Goal: Task Accomplishment & Management: Use online tool/utility

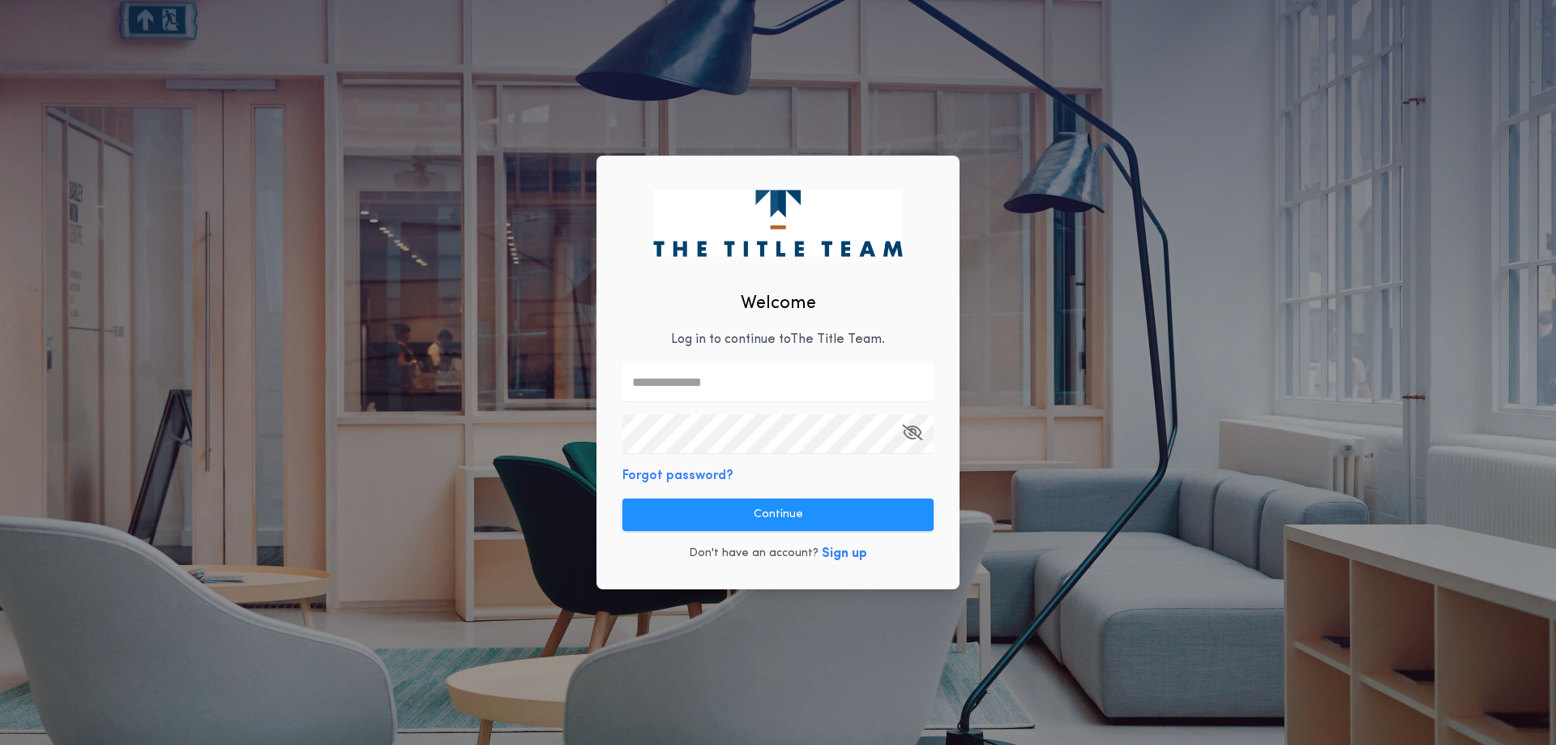
click at [703, 382] on input "text" at bounding box center [778, 381] width 311 height 39
type input "**********"
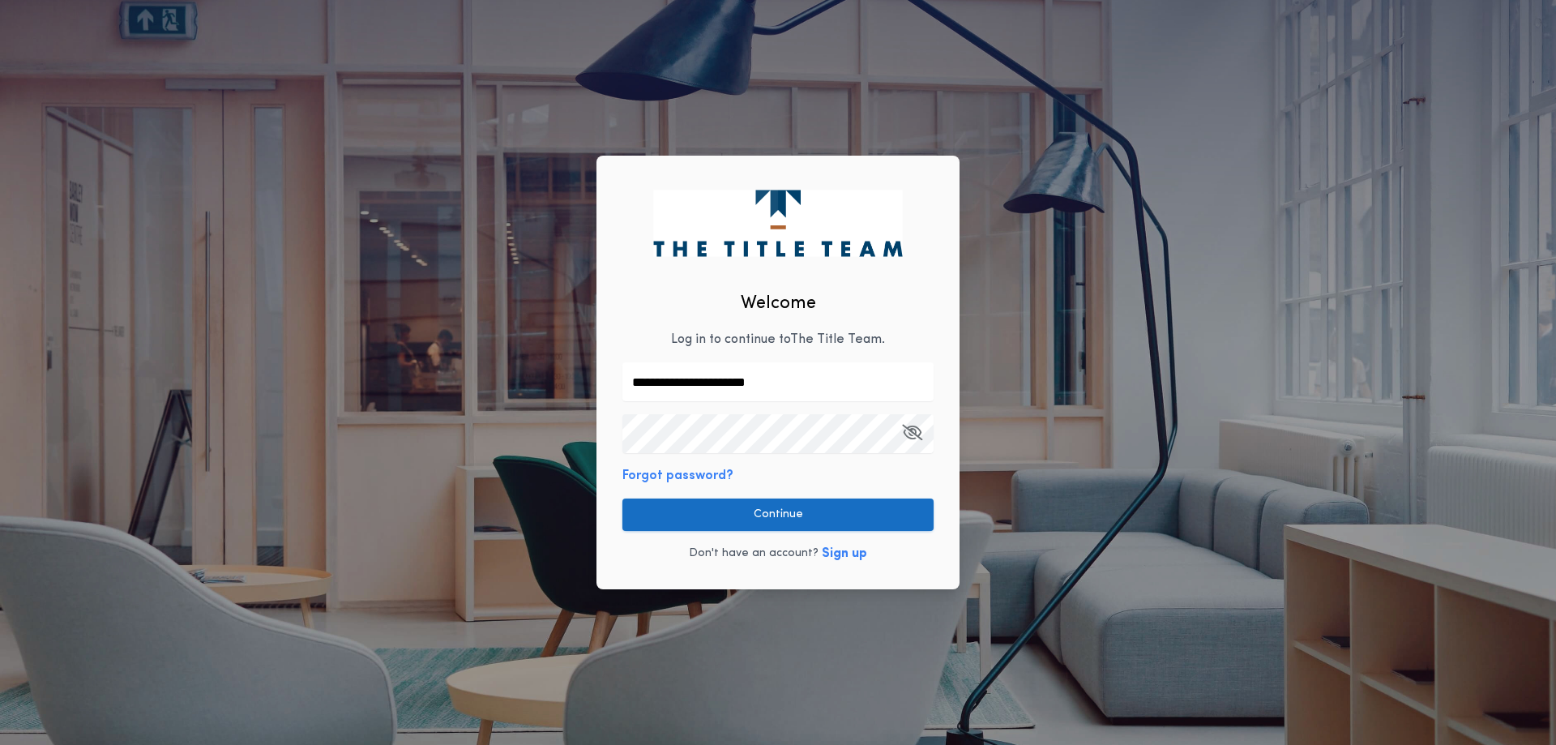
click at [743, 515] on button "Continue" at bounding box center [778, 515] width 311 height 32
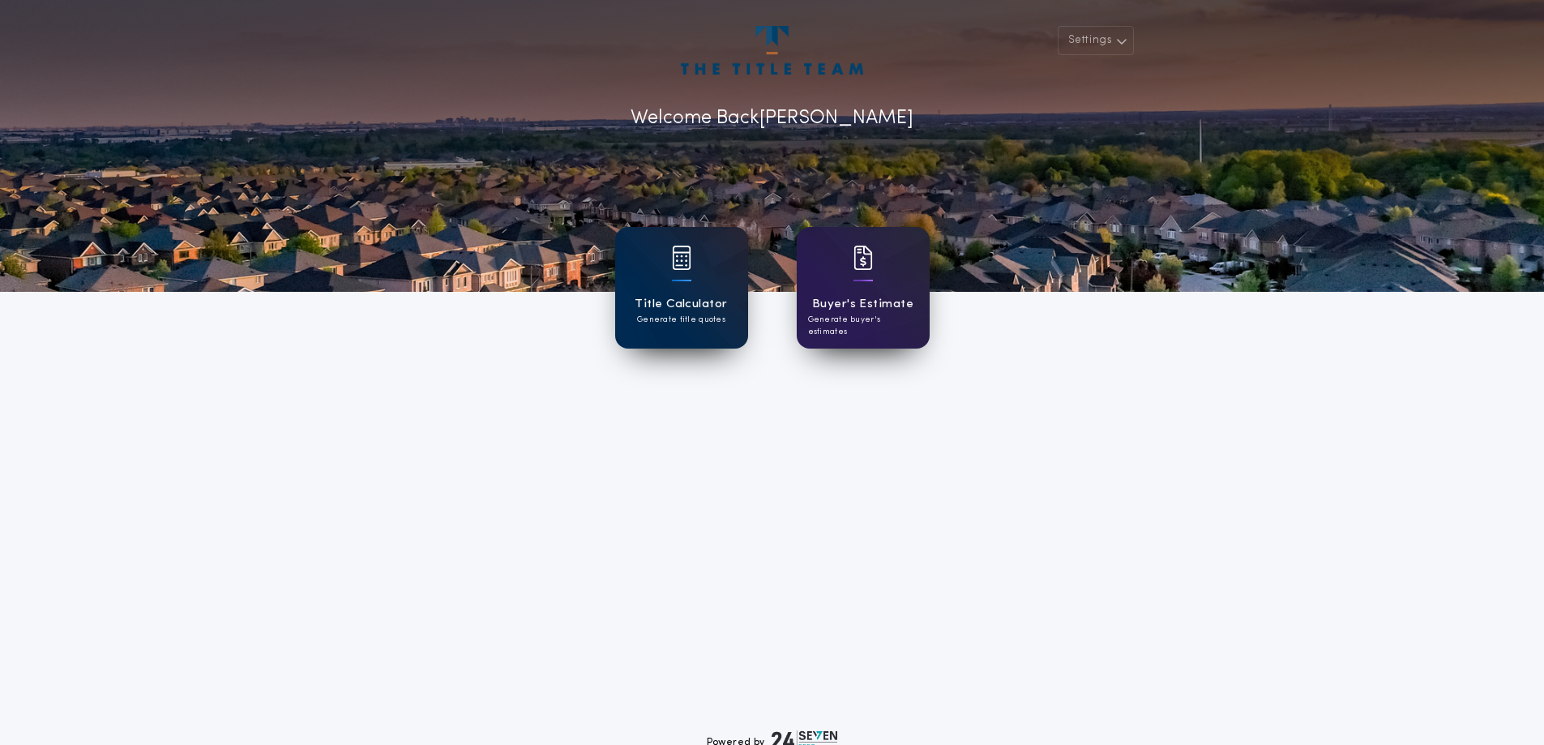
click at [684, 318] on p "Generate title quotes" at bounding box center [681, 320] width 88 height 12
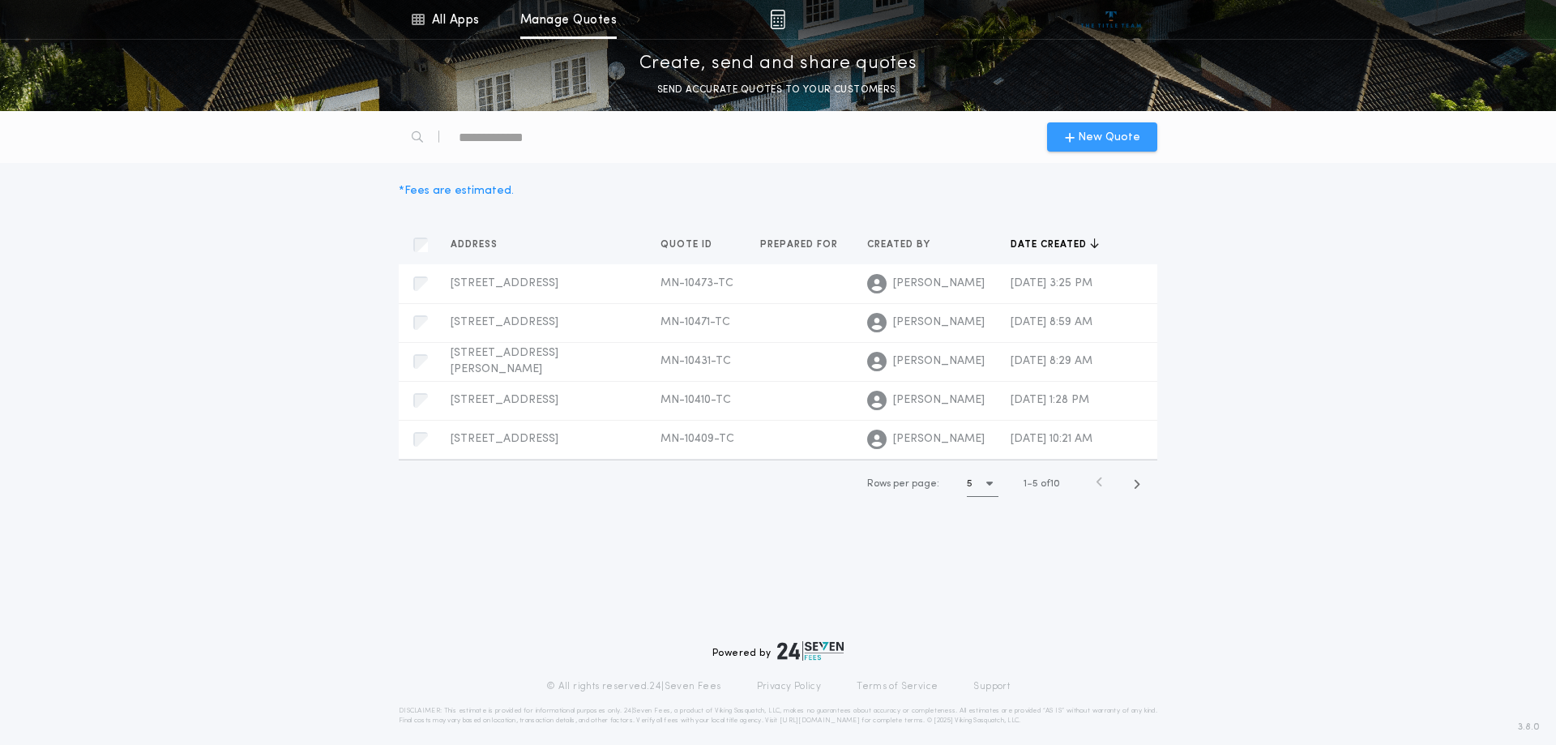
click at [1092, 140] on span "New Quote" at bounding box center [1109, 137] width 62 height 17
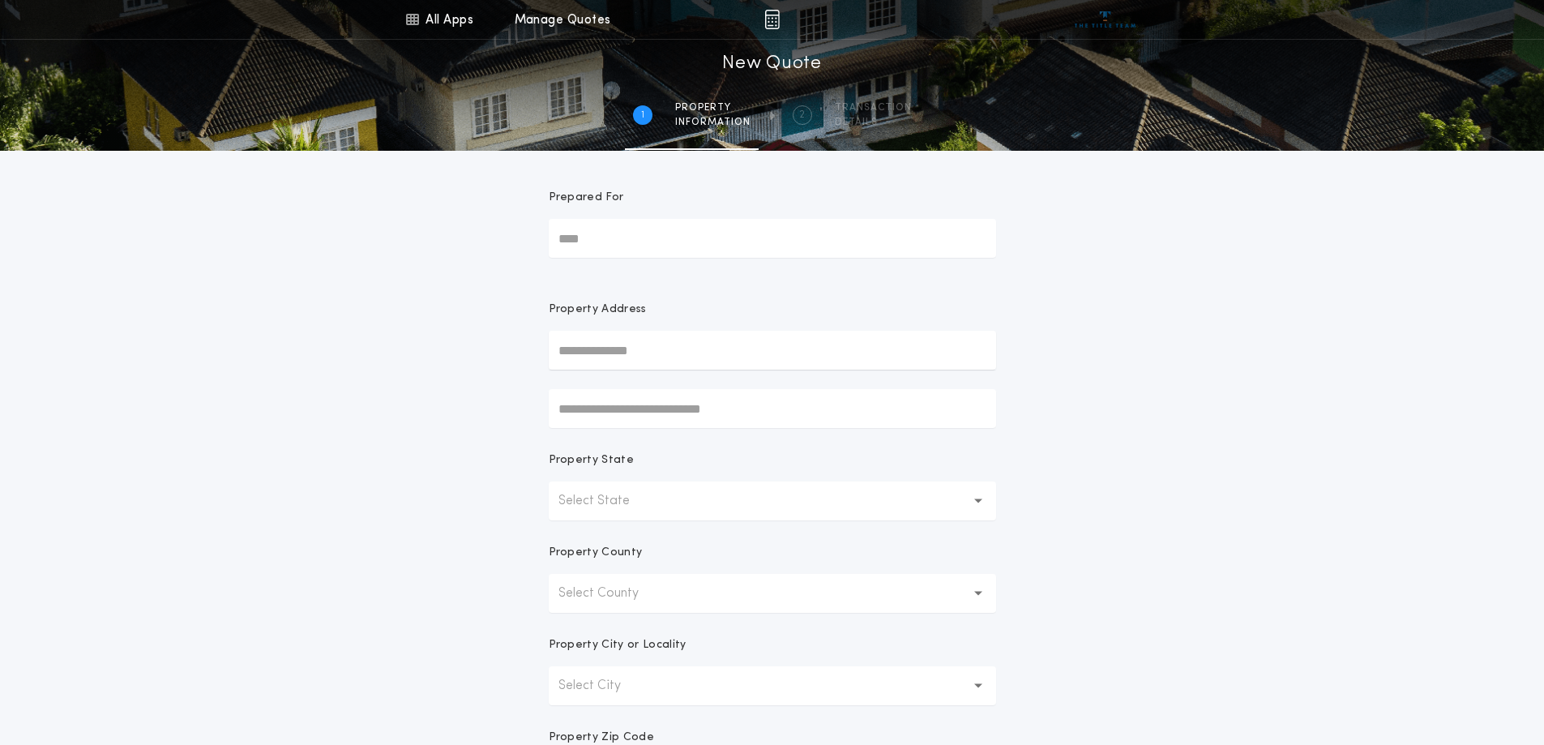
click at [689, 250] on input "Prepared For" at bounding box center [772, 238] width 447 height 39
click at [693, 350] on input "text" at bounding box center [772, 350] width 447 height 39
click at [670, 413] on button "[STREET_ADDRESS][PERSON_NAME]" at bounding box center [772, 407] width 447 height 24
type input "**********"
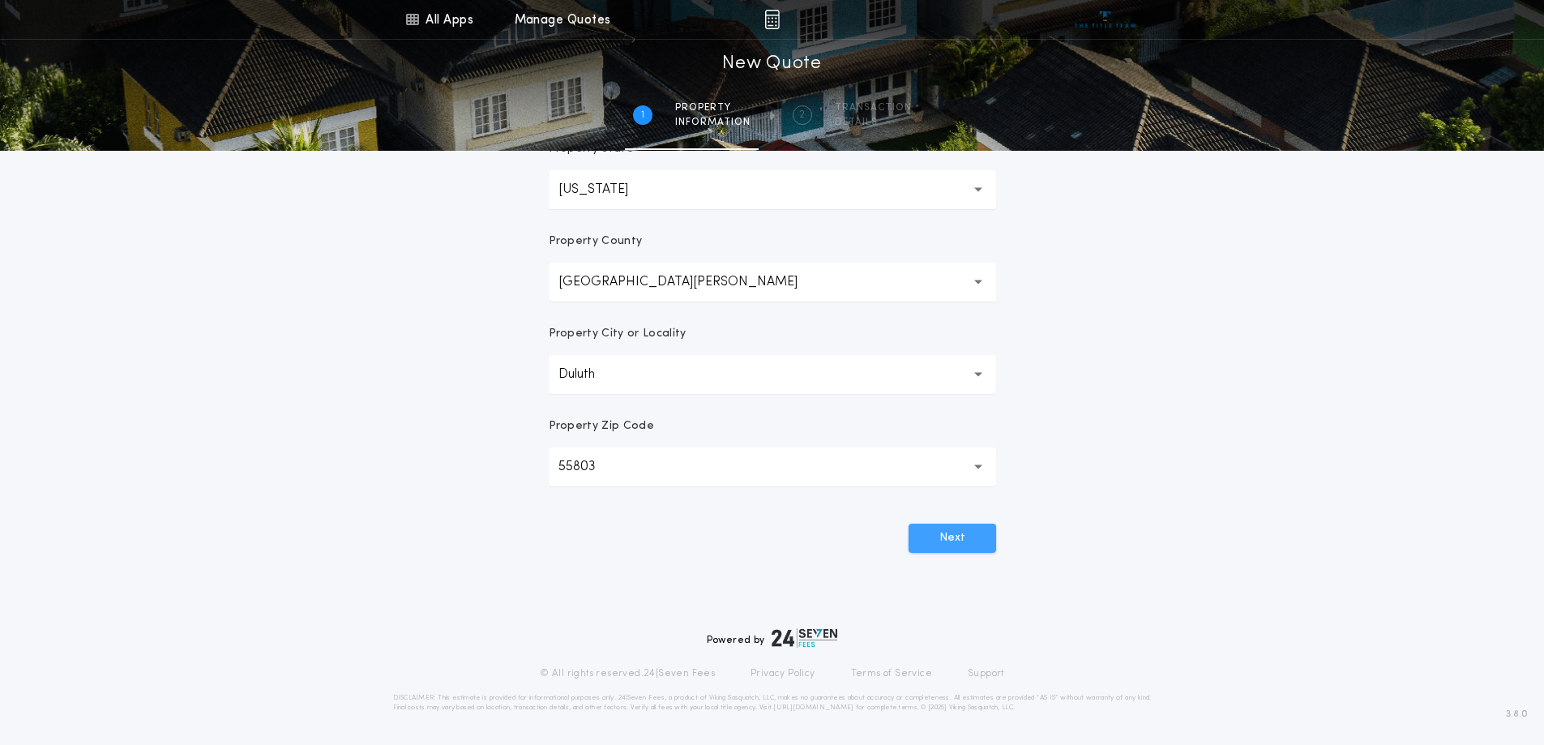
click at [965, 526] on button "Next" at bounding box center [953, 538] width 88 height 29
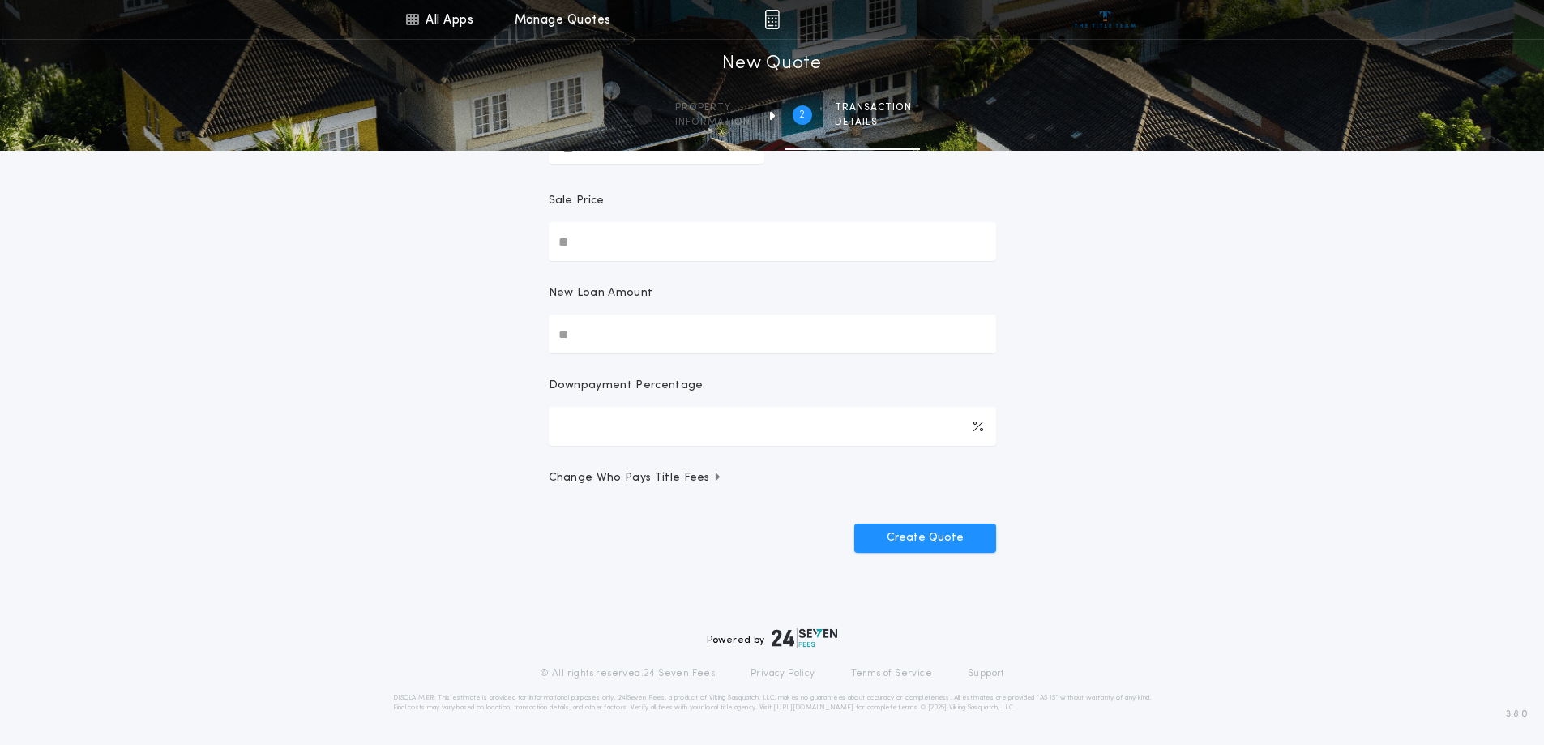
scroll to position [0, 0]
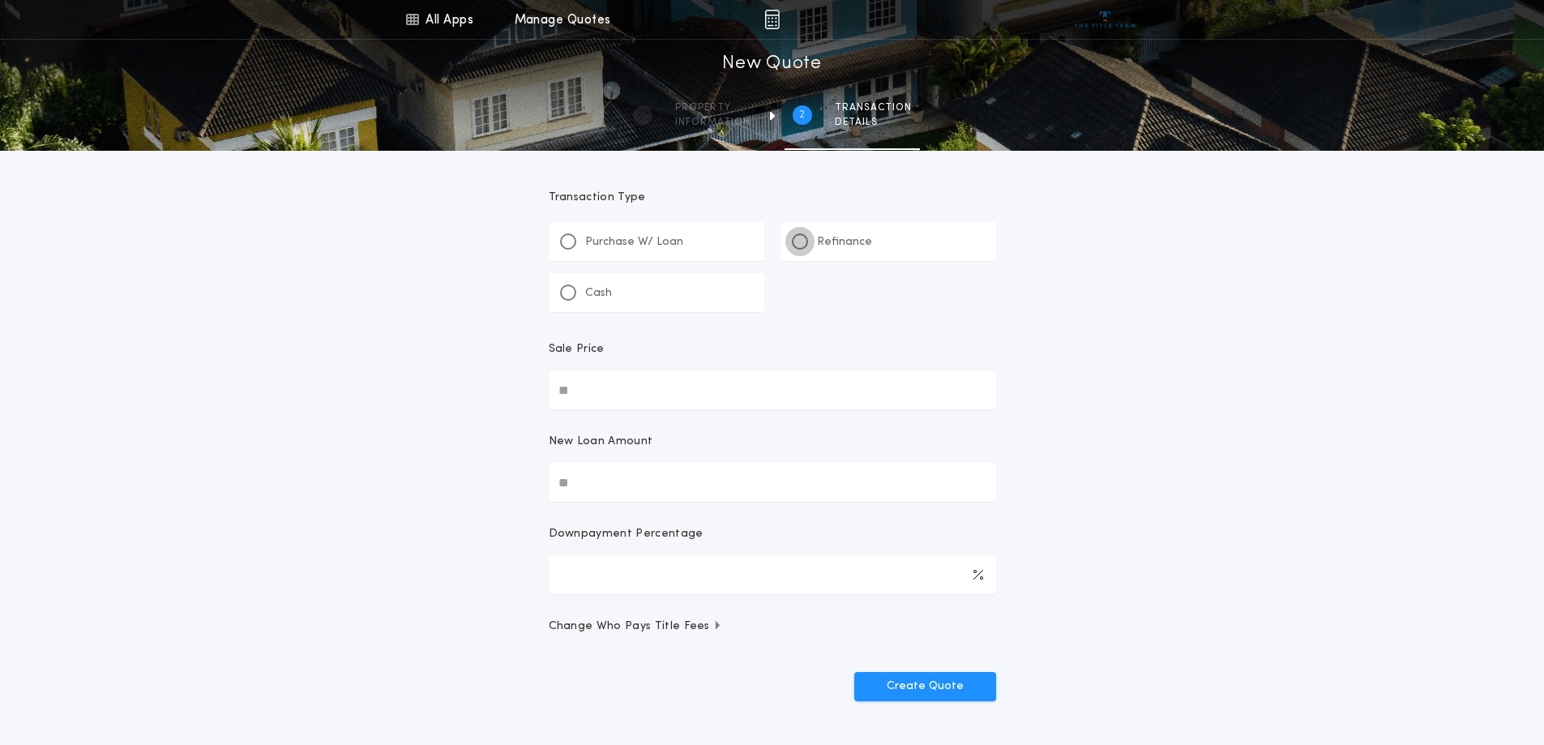
click at [797, 242] on div at bounding box center [800, 242] width 8 height 8
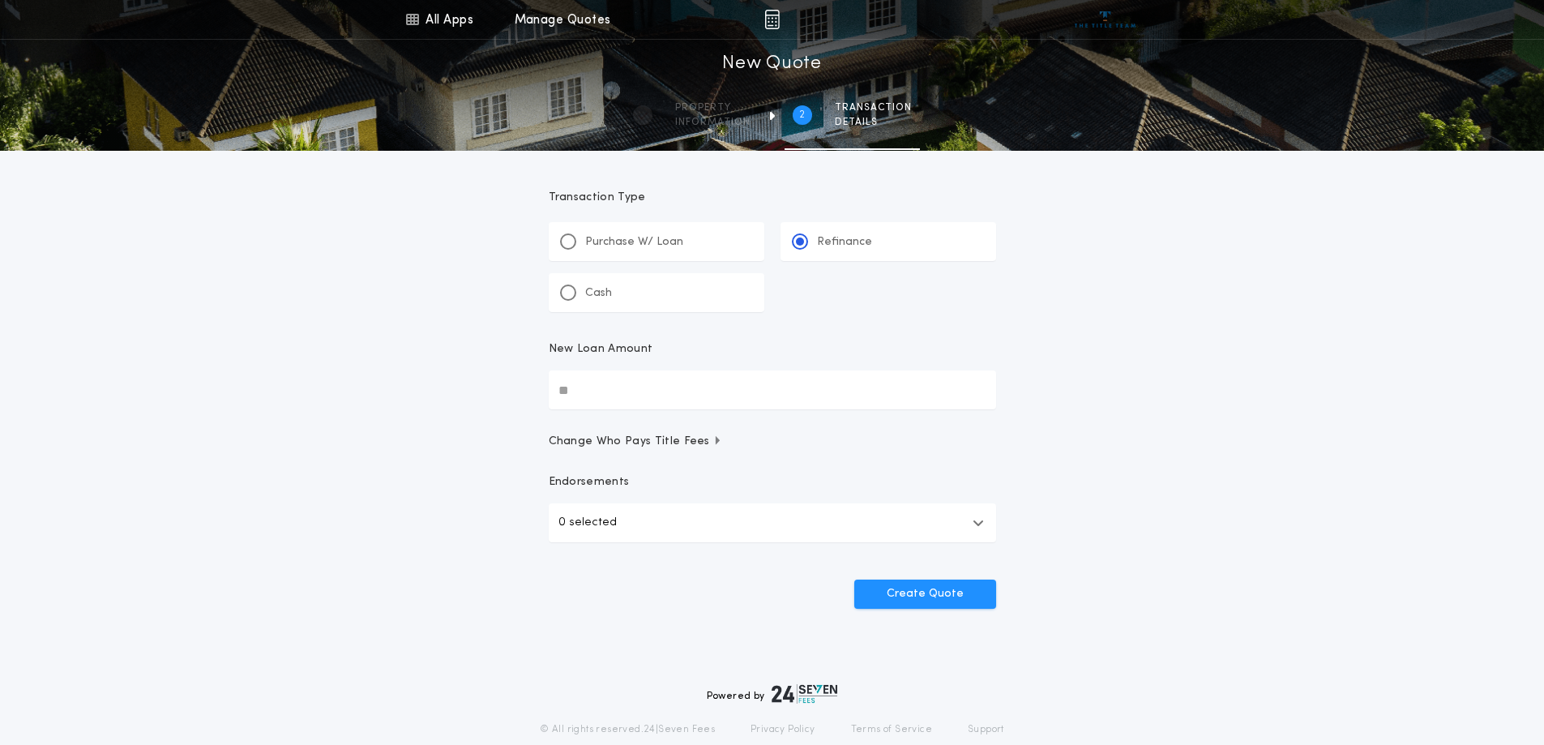
click at [620, 384] on input "New Loan Amount" at bounding box center [772, 389] width 447 height 39
type input "********"
click at [901, 598] on button "Create Quote" at bounding box center [925, 594] width 142 height 29
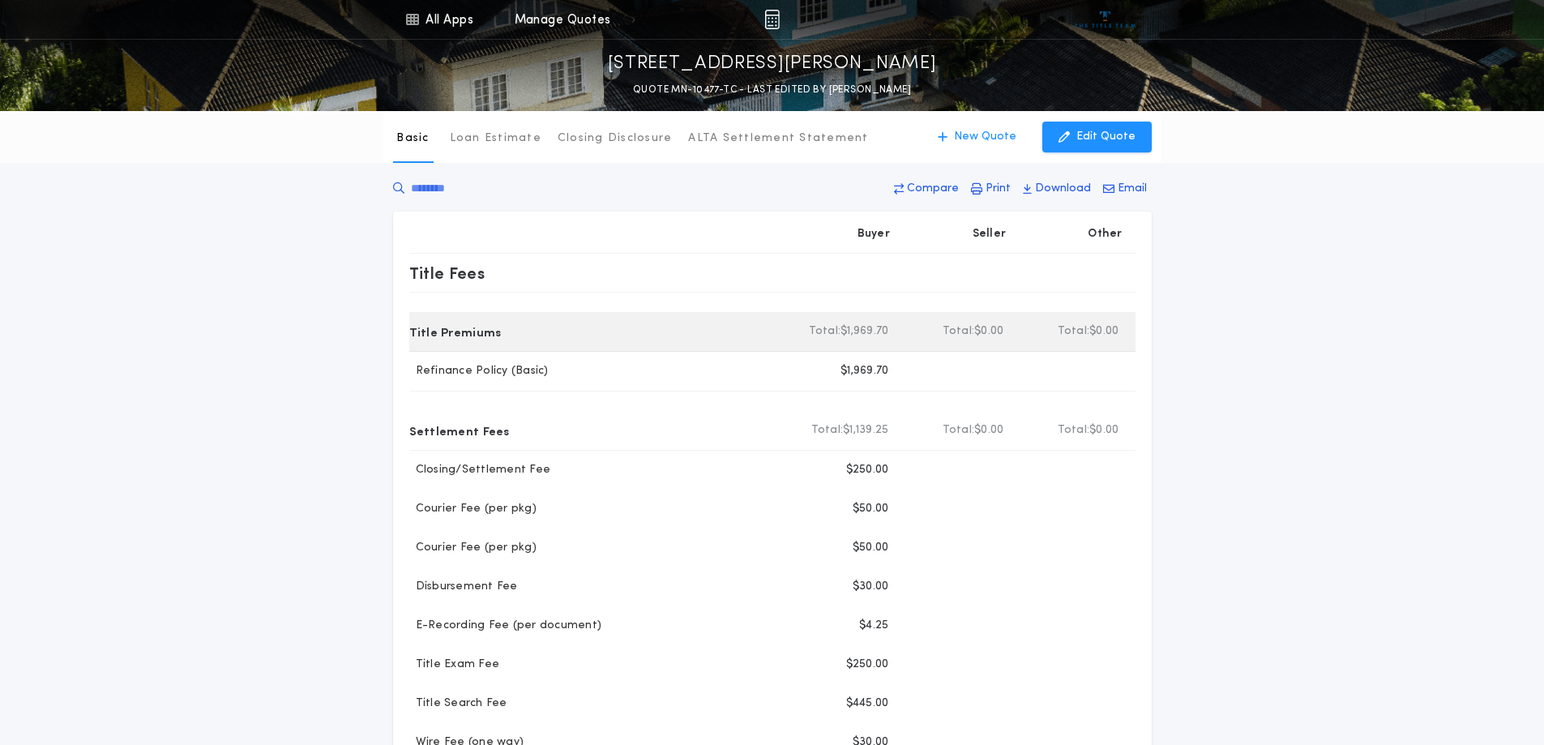
scroll to position [162, 0]
